Goal: Task Accomplishment & Management: Use online tool/utility

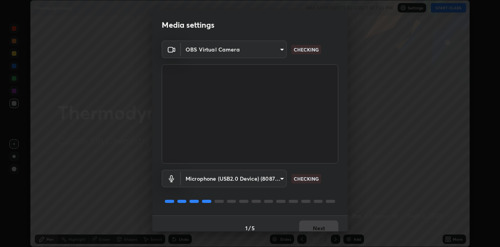
scroll to position [9, 0]
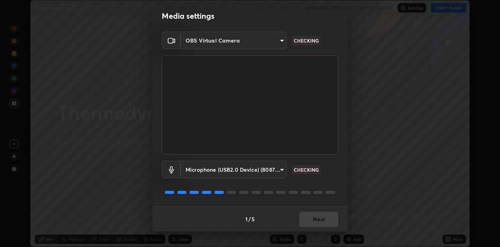
click at [314, 221] on div "1 / 5 Next" at bounding box center [249, 219] width 195 height 25
click at [314, 218] on div "1 / 5 Next" at bounding box center [249, 219] width 195 height 25
click at [315, 218] on div "1 / 5 Next" at bounding box center [249, 219] width 195 height 25
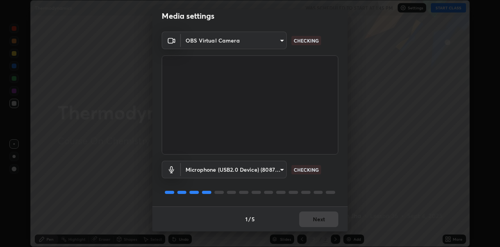
click at [314, 217] on div "1 / 5 Next" at bounding box center [249, 219] width 195 height 25
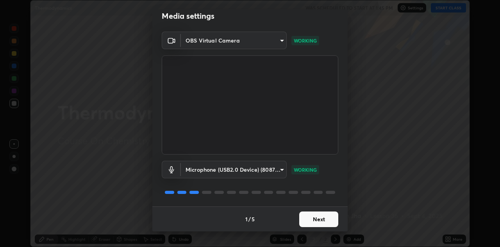
click at [315, 216] on button "Next" at bounding box center [318, 220] width 39 height 16
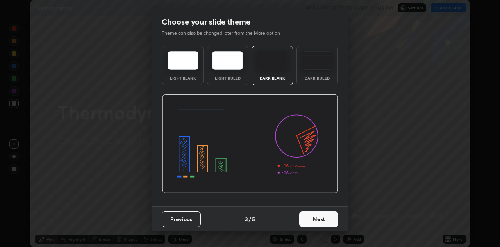
click at [320, 219] on button "Next" at bounding box center [318, 220] width 39 height 16
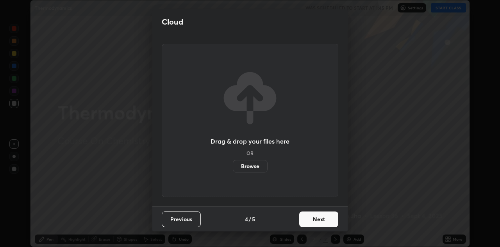
click at [320, 219] on button "Next" at bounding box center [318, 220] width 39 height 16
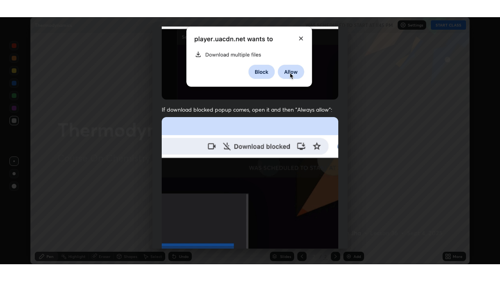
scroll to position [168, 0]
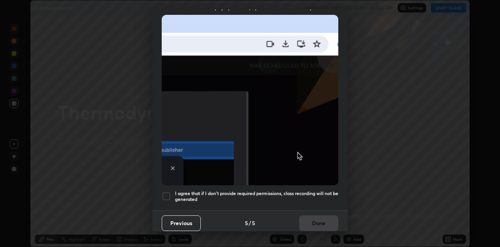
click at [167, 195] on div at bounding box center [166, 196] width 9 height 9
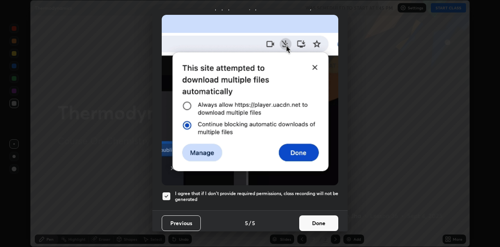
click at [316, 219] on button "Done" at bounding box center [318, 224] width 39 height 16
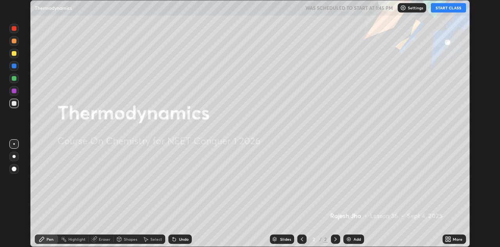
click at [447, 9] on button "START CLASS" at bounding box center [448, 7] width 35 height 9
click at [447, 241] on icon at bounding box center [447, 241] width 2 height 2
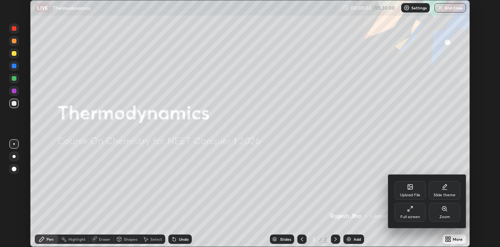
click at [416, 211] on div "Full screen" at bounding box center [409, 212] width 31 height 19
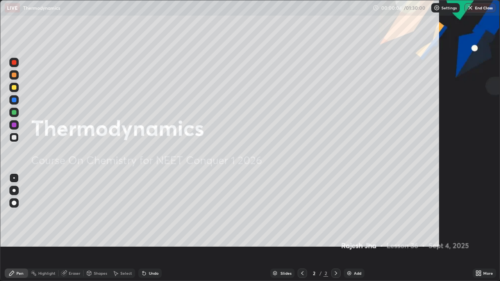
scroll to position [281, 500]
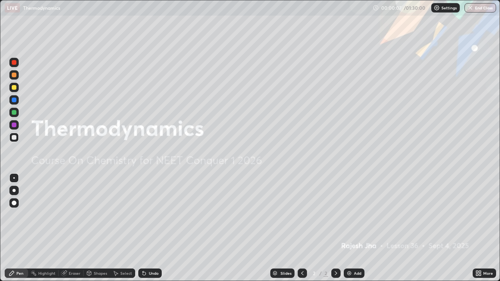
click at [351, 247] on img at bounding box center [349, 273] width 6 height 6
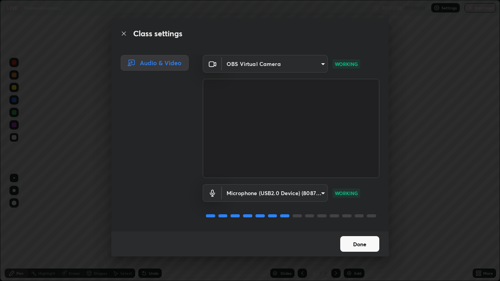
click at [357, 242] on button "Done" at bounding box center [359, 244] width 39 height 16
click at [359, 243] on button "Done" at bounding box center [359, 244] width 39 height 16
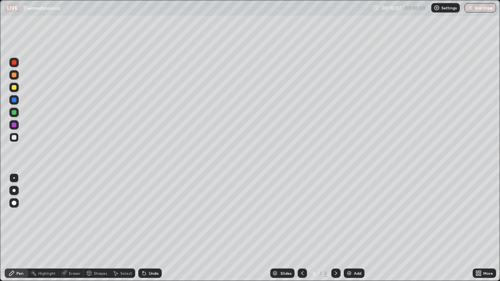
click at [14, 202] on div at bounding box center [14, 203] width 5 height 5
click at [354, 247] on div "Add" at bounding box center [354, 273] width 21 height 9
click at [14, 88] on div at bounding box center [14, 87] width 5 height 5
click at [349, 247] on img at bounding box center [349, 273] width 6 height 6
click at [305, 247] on div at bounding box center [302, 273] width 9 height 9
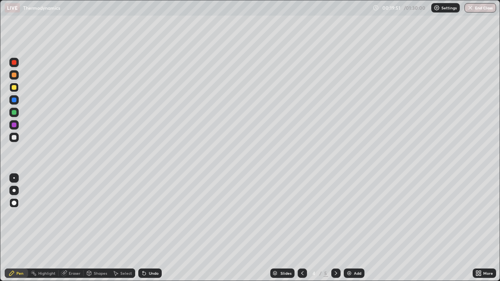
click at [335, 247] on icon at bounding box center [336, 273] width 6 height 6
click at [18, 139] on div at bounding box center [13, 137] width 9 height 9
click at [351, 247] on div "Add" at bounding box center [354, 273] width 21 height 9
click at [12, 113] on div at bounding box center [14, 112] width 5 height 5
click at [299, 247] on icon at bounding box center [302, 273] width 6 height 6
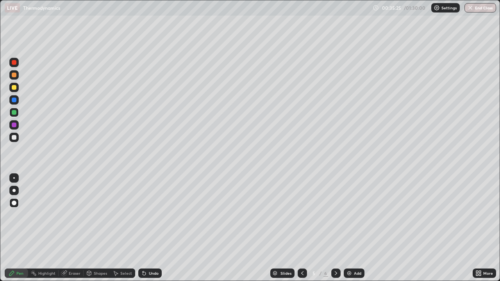
click at [335, 247] on icon at bounding box center [336, 273] width 2 height 4
click at [15, 136] on div at bounding box center [14, 137] width 5 height 5
click at [16, 113] on div at bounding box center [14, 112] width 5 height 5
click at [303, 247] on icon at bounding box center [302, 273] width 6 height 6
click at [304, 247] on icon at bounding box center [302, 273] width 6 height 6
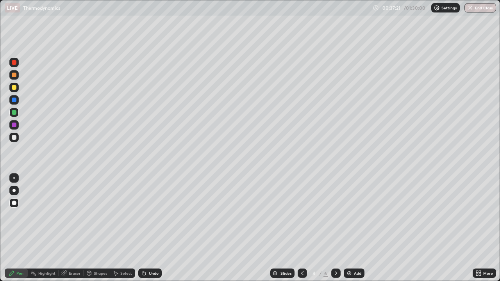
click at [302, 247] on icon at bounding box center [302, 273] width 6 height 6
click at [335, 247] on icon at bounding box center [336, 273] width 6 height 6
click at [339, 247] on div at bounding box center [335, 273] width 9 height 9
click at [352, 247] on div "Add" at bounding box center [354, 273] width 21 height 9
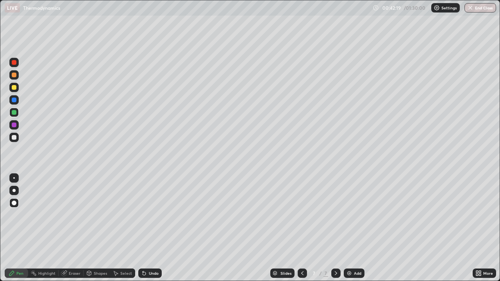
click at [18, 88] on div at bounding box center [13, 87] width 9 height 9
click at [354, 247] on div "Add" at bounding box center [357, 273] width 7 height 4
click at [13, 77] on div at bounding box center [14, 75] width 5 height 5
click at [0, 67] on div "Setting up your live class" at bounding box center [250, 140] width 500 height 281
click at [11, 63] on div at bounding box center [13, 62] width 9 height 9
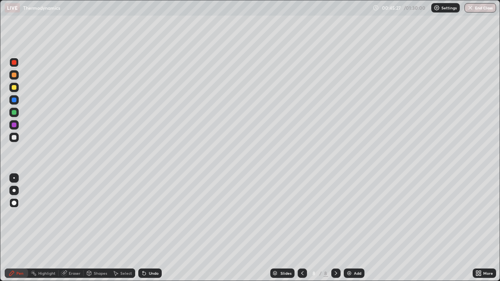
click at [71, 247] on div "Eraser" at bounding box center [75, 273] width 12 height 4
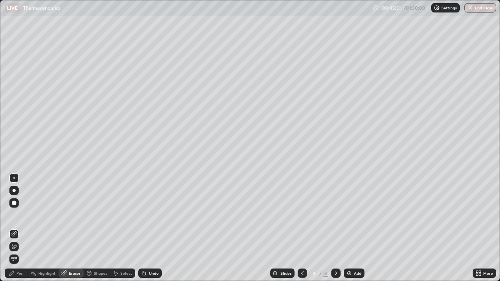
click at [18, 247] on div "Pen" at bounding box center [19, 273] width 7 height 4
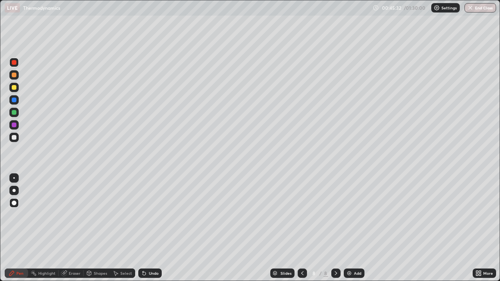
click at [301, 247] on icon at bounding box center [302, 273] width 6 height 6
click at [302, 247] on icon at bounding box center [302, 273] width 6 height 6
click at [335, 247] on icon at bounding box center [336, 273] width 6 height 6
click at [334, 247] on icon at bounding box center [336, 273] width 6 height 6
click at [301, 247] on icon at bounding box center [302, 273] width 6 height 6
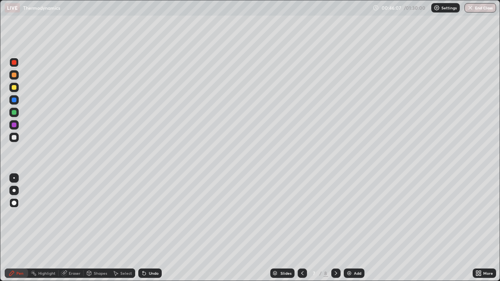
click at [302, 247] on icon at bounding box center [302, 273] width 6 height 6
click at [335, 247] on icon at bounding box center [336, 273] width 6 height 6
click at [354, 247] on div "Add" at bounding box center [357, 273] width 7 height 4
click at [12, 100] on div at bounding box center [14, 100] width 5 height 5
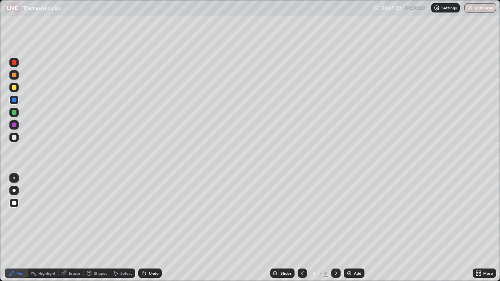
click at [15, 87] on div at bounding box center [14, 87] width 5 height 5
click at [16, 87] on div at bounding box center [14, 87] width 5 height 5
click at [13, 76] on div at bounding box center [14, 75] width 5 height 5
click at [17, 124] on div at bounding box center [13, 124] width 9 height 9
click at [74, 247] on div "Eraser" at bounding box center [75, 273] width 12 height 4
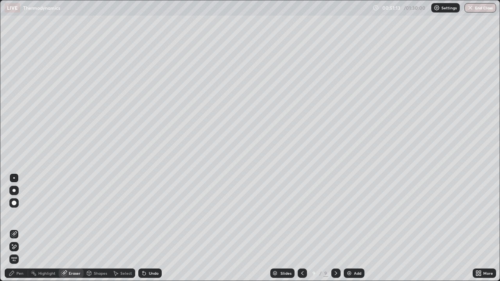
click at [17, 247] on div "Pen" at bounding box center [19, 273] width 7 height 4
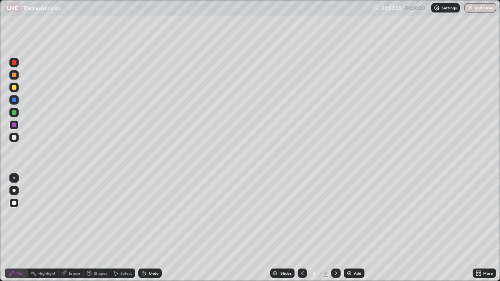
click at [13, 73] on div at bounding box center [14, 75] width 5 height 5
click at [14, 136] on div at bounding box center [14, 137] width 5 height 5
click at [353, 247] on div "Add" at bounding box center [354, 273] width 21 height 9
click at [14, 86] on div at bounding box center [14, 87] width 5 height 5
click at [14, 137] on div at bounding box center [14, 137] width 5 height 5
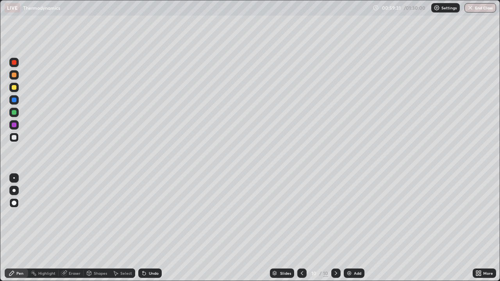
click at [15, 91] on div at bounding box center [13, 87] width 9 height 9
click at [350, 247] on img at bounding box center [349, 273] width 6 height 6
click at [77, 247] on div "Eraser" at bounding box center [75, 273] width 12 height 4
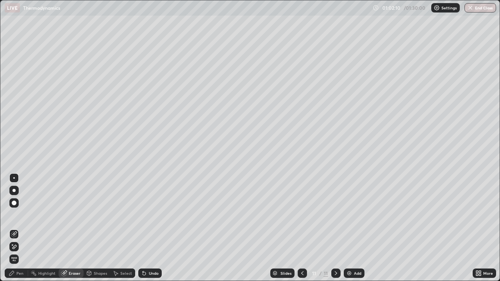
click at [31, 247] on circle at bounding box center [31, 272] width 1 height 1
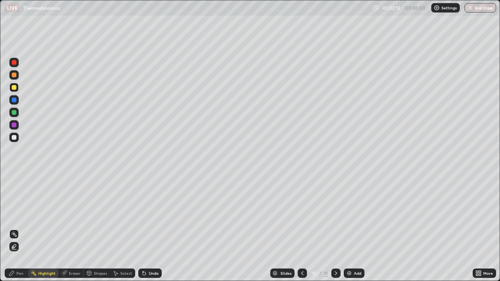
click at [21, 247] on div "Pen" at bounding box center [19, 273] width 7 height 4
click at [16, 112] on div at bounding box center [14, 112] width 5 height 5
click at [12, 91] on div at bounding box center [13, 87] width 9 height 9
click at [14, 112] on div at bounding box center [14, 112] width 5 height 5
click at [335, 247] on icon at bounding box center [336, 273] width 6 height 6
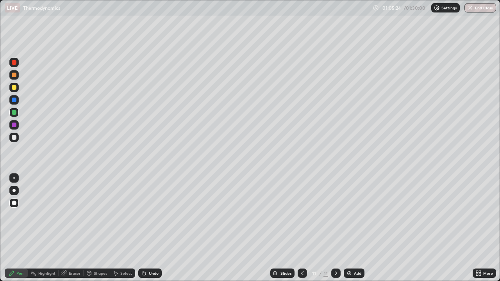
click at [358, 247] on div "Add" at bounding box center [354, 273] width 21 height 9
click at [16, 100] on div at bounding box center [14, 100] width 5 height 5
click at [12, 125] on div at bounding box center [14, 125] width 5 height 5
click at [351, 247] on img at bounding box center [349, 273] width 6 height 6
click at [301, 247] on icon at bounding box center [302, 273] width 6 height 6
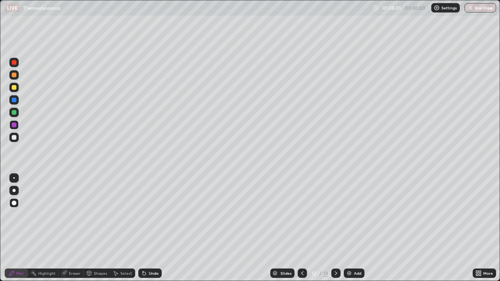
click at [301, 247] on icon at bounding box center [302, 273] width 6 height 6
click at [15, 137] on div at bounding box center [14, 137] width 5 height 5
click at [335, 247] on icon at bounding box center [336, 273] width 6 height 6
click at [334, 247] on icon at bounding box center [336, 273] width 6 height 6
click at [15, 137] on div at bounding box center [14, 137] width 5 height 5
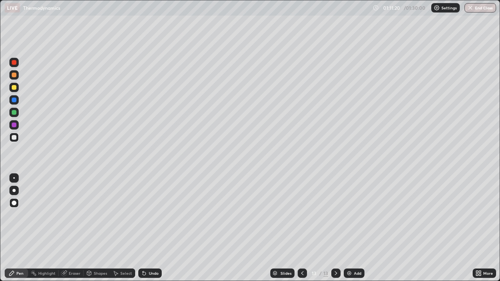
click at [12, 86] on div at bounding box center [14, 87] width 5 height 5
click at [355, 247] on div "Add" at bounding box center [357, 273] width 7 height 4
click at [74, 247] on div "Eraser" at bounding box center [75, 273] width 12 height 4
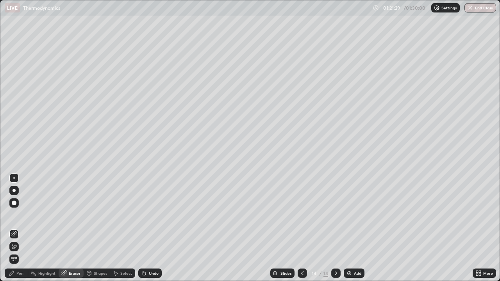
click at [17, 247] on div "Pen" at bounding box center [16, 273] width 23 height 9
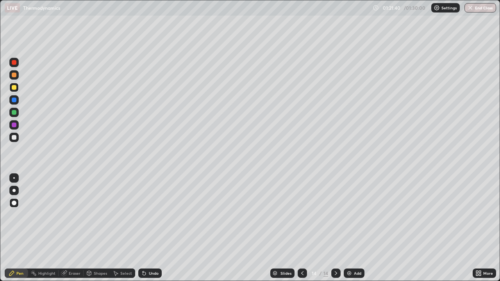
click at [73, 247] on div "Eraser" at bounding box center [75, 273] width 12 height 4
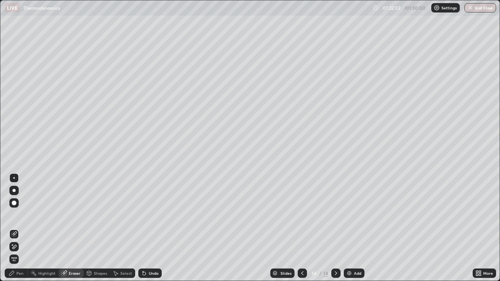
click at [22, 247] on div "Pen" at bounding box center [16, 273] width 23 height 9
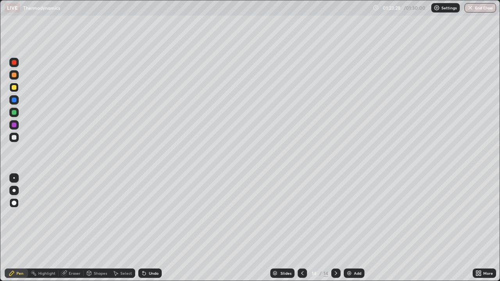
click at [357, 247] on div "Add" at bounding box center [357, 273] width 7 height 4
click at [15, 137] on div at bounding box center [14, 137] width 5 height 5
click at [18, 113] on div at bounding box center [13, 112] width 9 height 9
click at [480, 9] on button "End Class" at bounding box center [480, 7] width 31 height 9
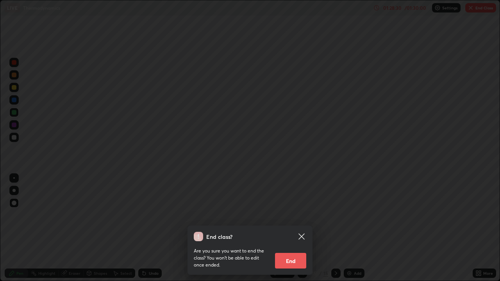
click at [289, 247] on button "End" at bounding box center [290, 261] width 31 height 16
